Goal: Book appointment/travel/reservation

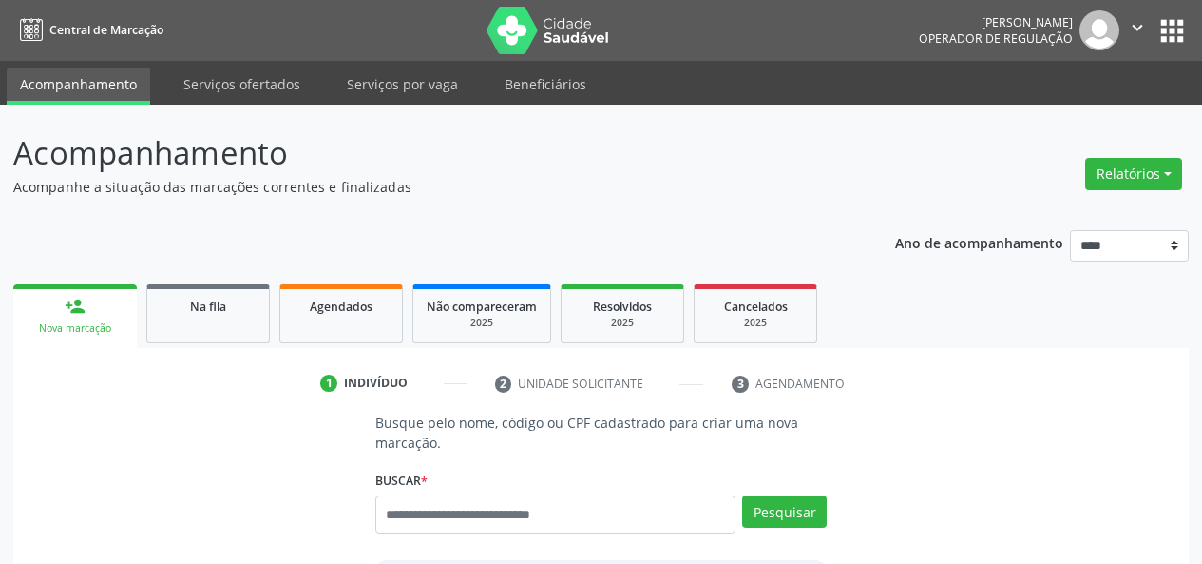
click at [509, 527] on input "text" at bounding box center [555, 514] width 361 height 38
type input "***"
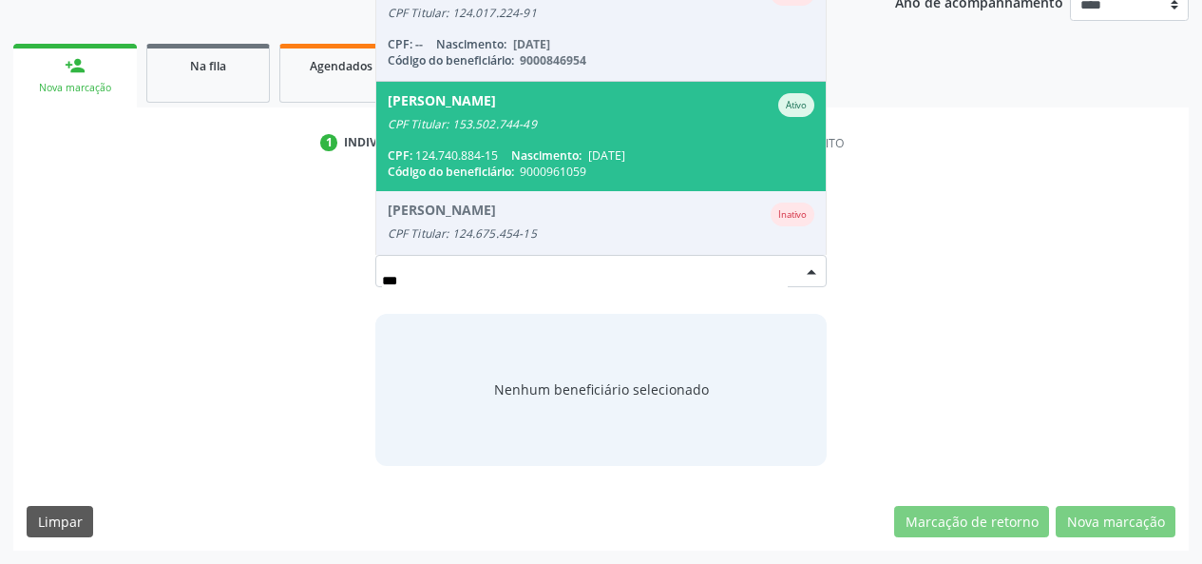
click at [496, 106] on div "Abrahao Valerio da Silva" at bounding box center [442, 105] width 108 height 24
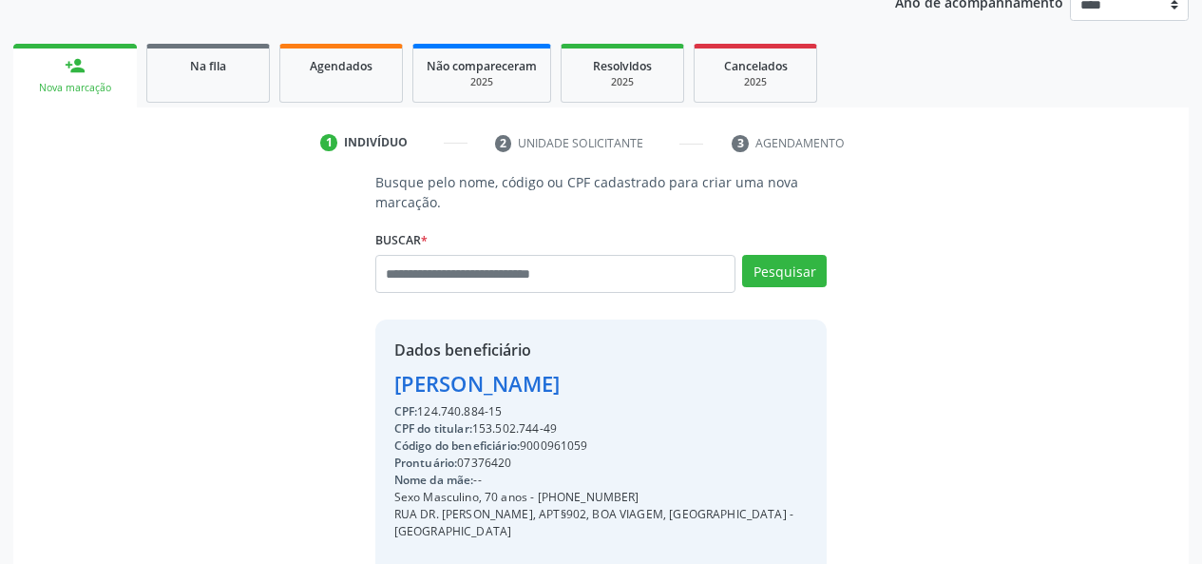
scroll to position [460, 0]
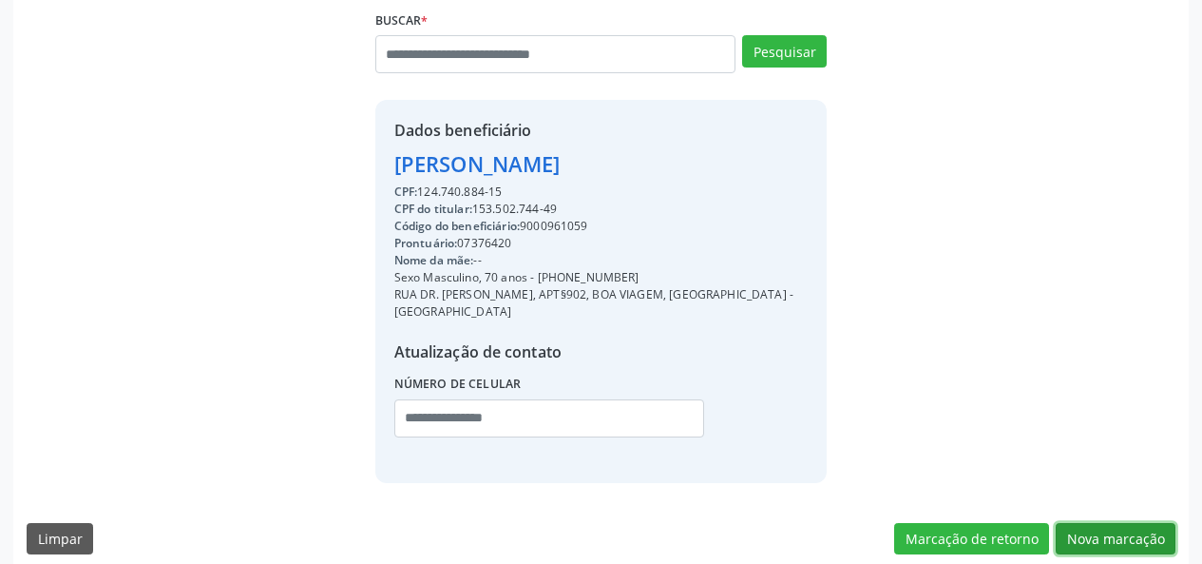
click at [1092, 523] on button "Nova marcação" at bounding box center [1116, 539] width 120 height 32
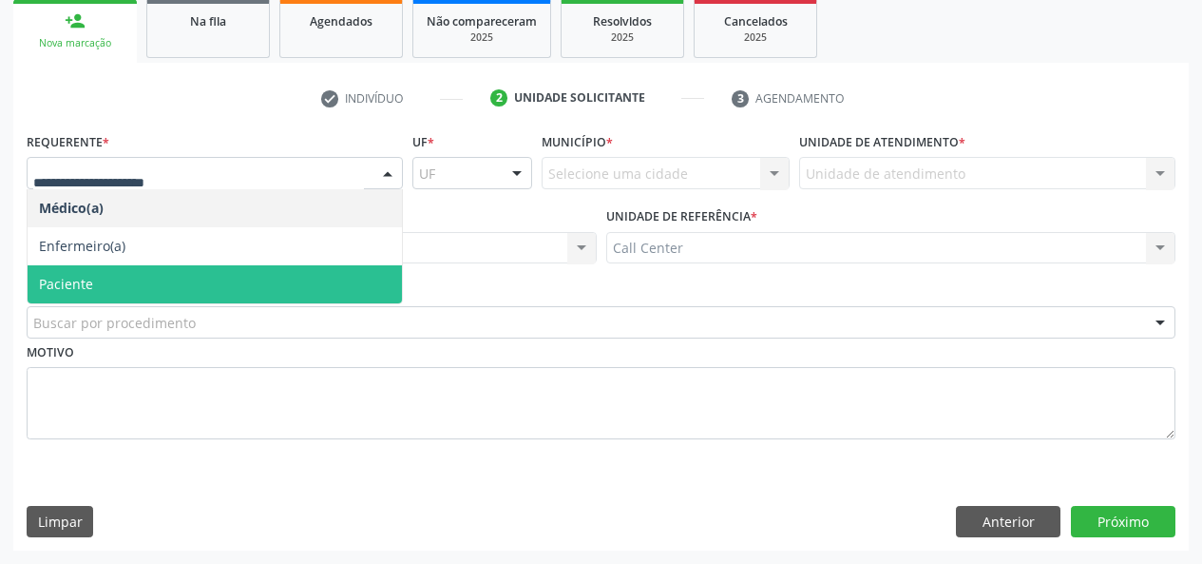
click at [67, 290] on span "Paciente" at bounding box center [66, 284] width 54 height 18
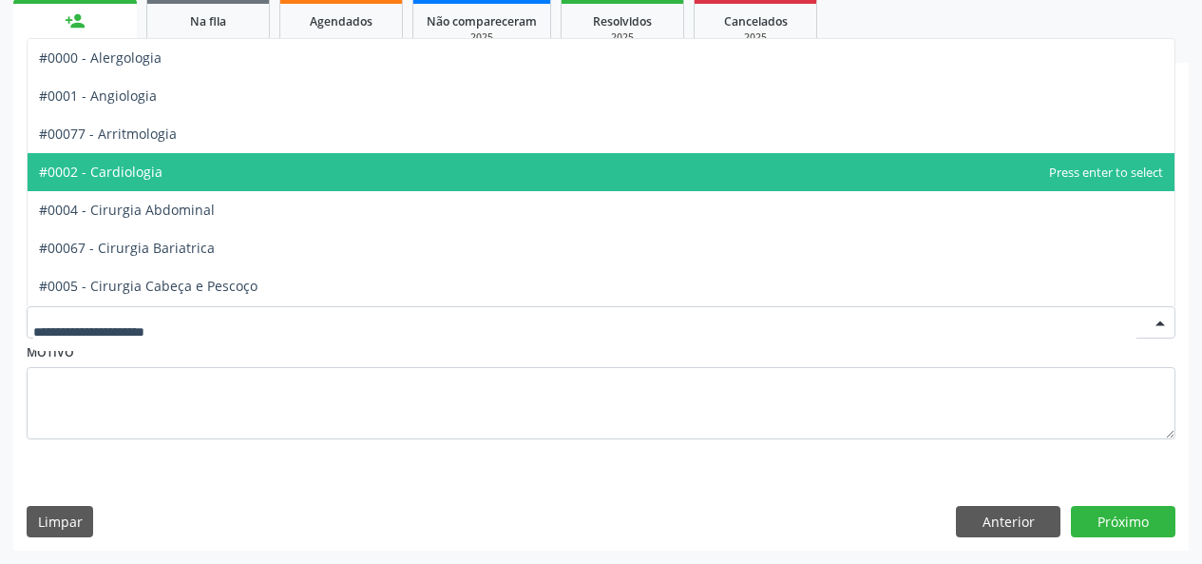
click at [128, 180] on span "#0002 - Cardiologia" at bounding box center [101, 172] width 124 height 18
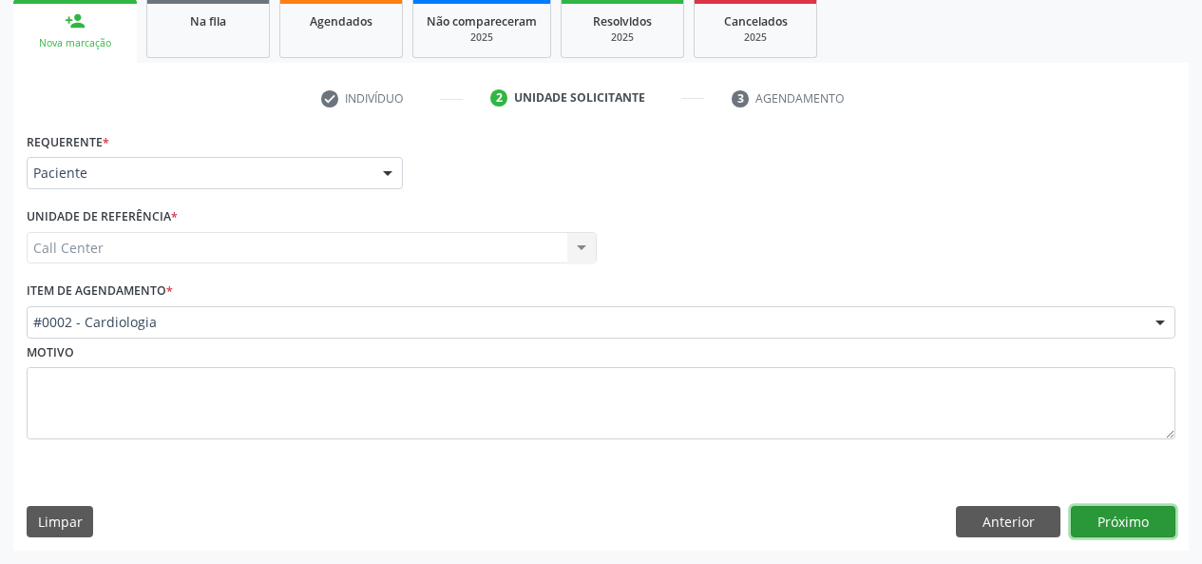
click at [1142, 511] on button "Próximo" at bounding box center [1123, 522] width 105 height 32
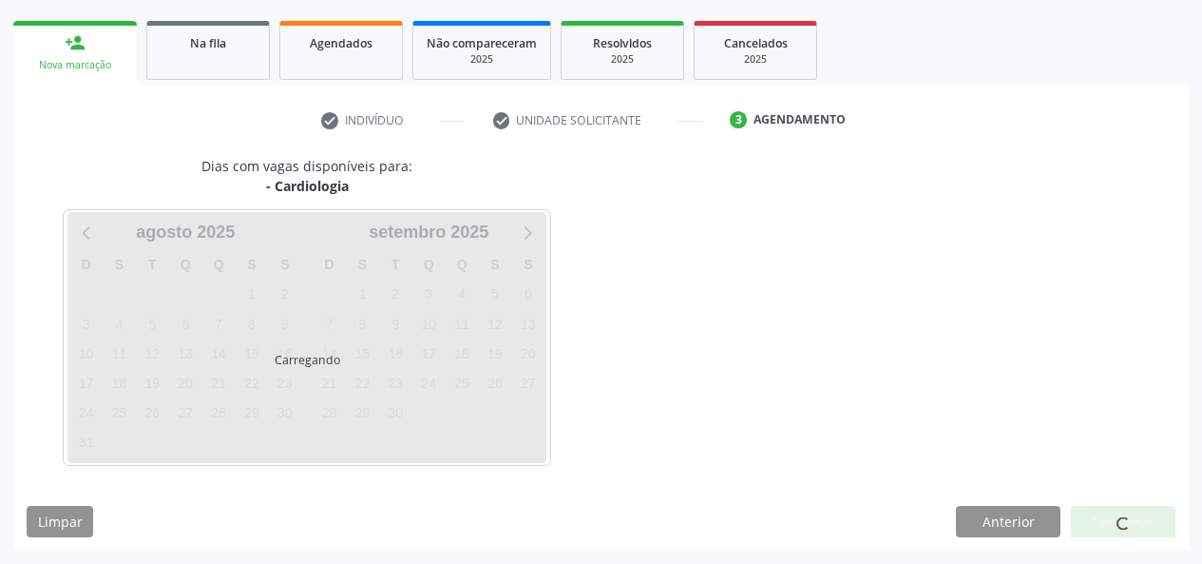
scroll to position [263, 0]
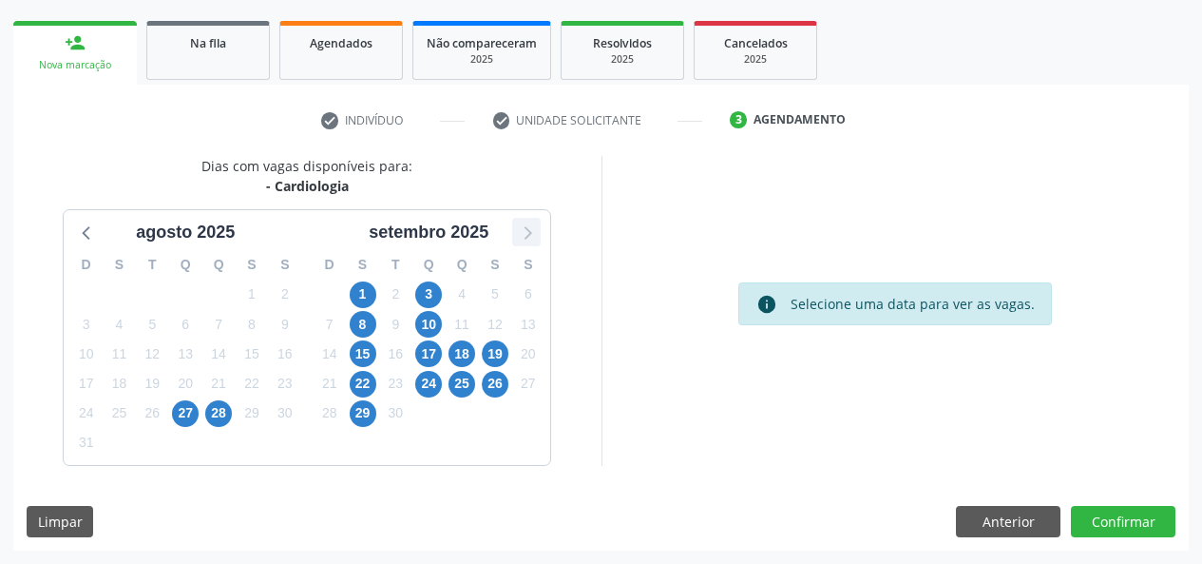
click at [529, 231] on icon at bounding box center [529, 233] width 8 height 13
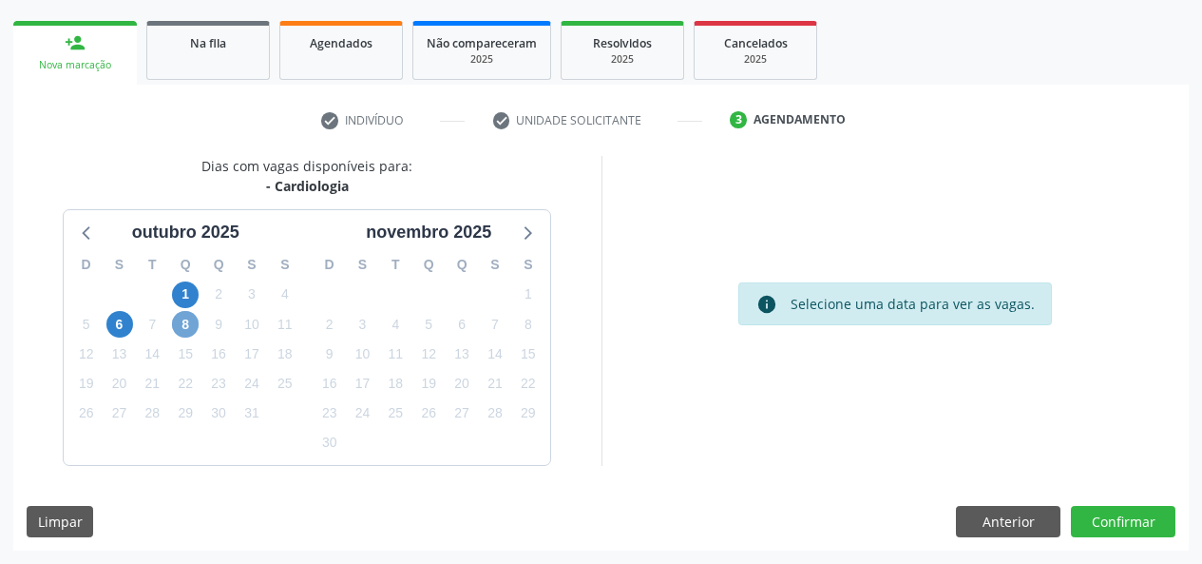
click at [180, 328] on span "8" at bounding box center [185, 324] width 27 height 27
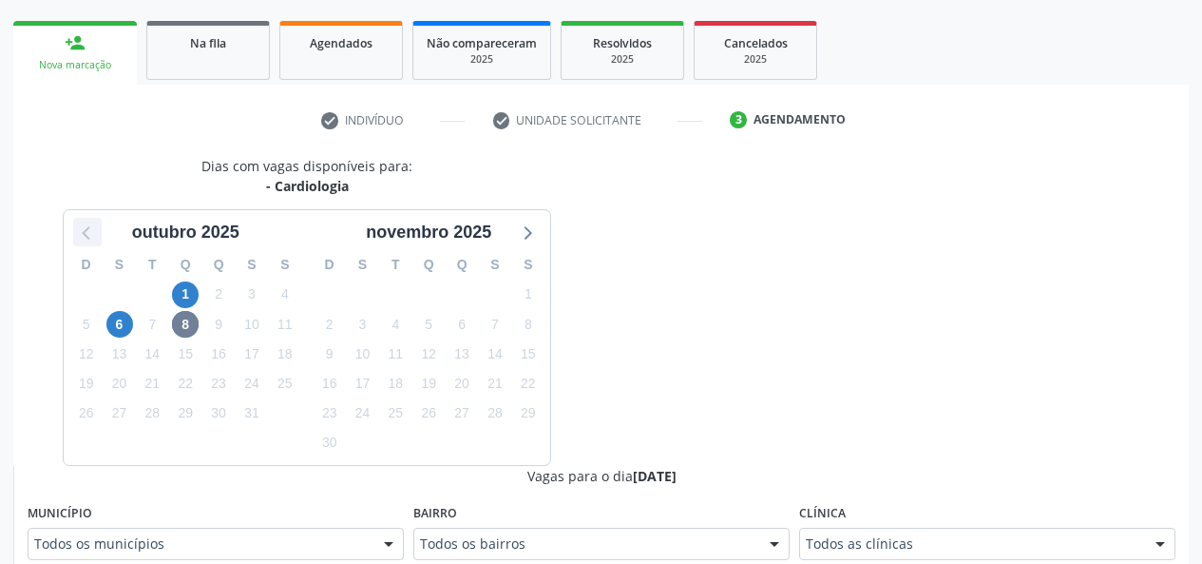
click at [95, 231] on icon at bounding box center [87, 232] width 25 height 25
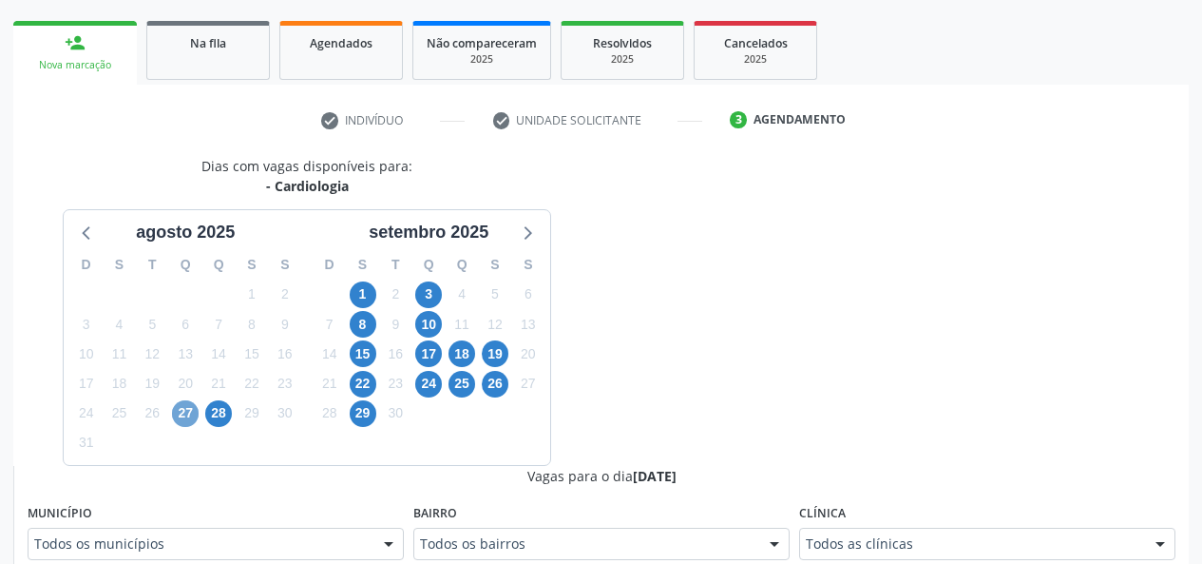
click at [189, 422] on span "27" at bounding box center [185, 413] width 27 height 27
